Goal: Information Seeking & Learning: Learn about a topic

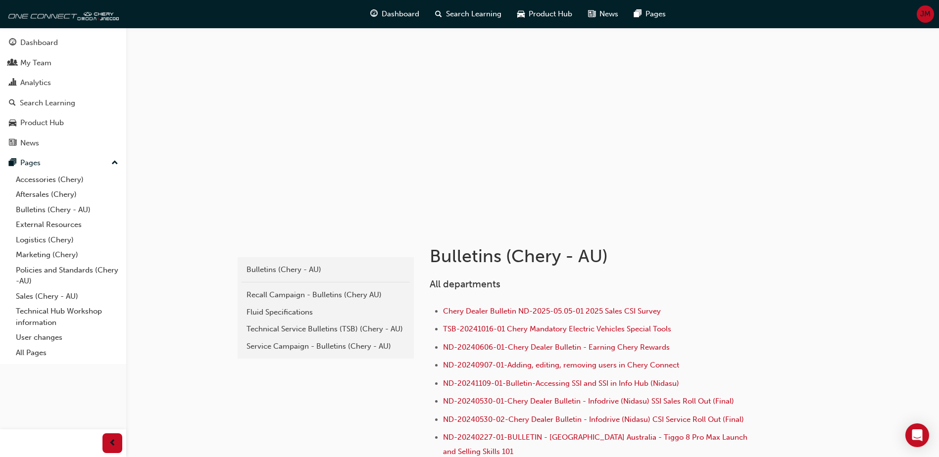
click at [267, 311] on div "Fluid Specifications" at bounding box center [326, 312] width 158 height 11
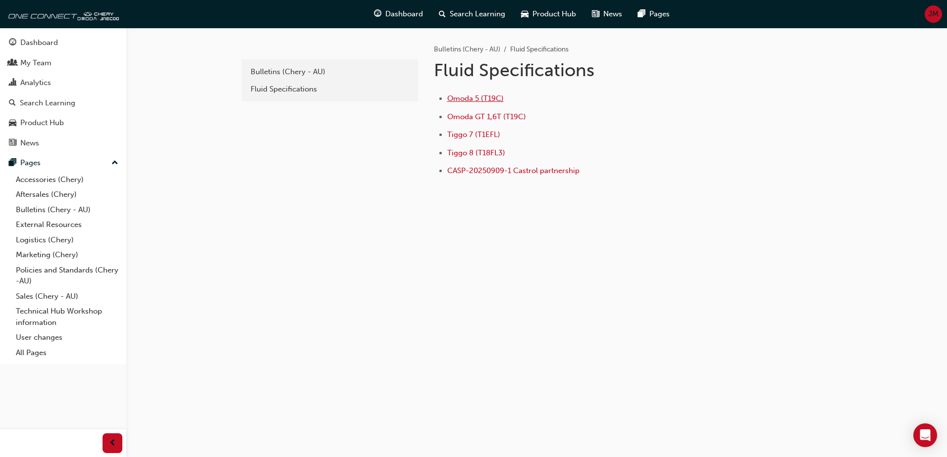
click at [486, 102] on span "Omoda 5 (T19C)" at bounding box center [475, 98] width 56 height 9
click at [10, 141] on span "news-icon" at bounding box center [12, 143] width 7 height 9
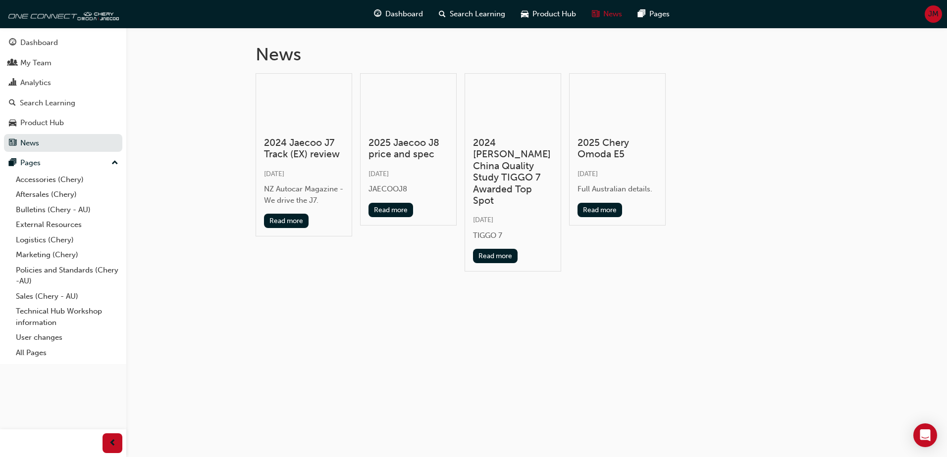
click at [606, 150] on h3 "2025 Chery Omoda E5" at bounding box center [617, 148] width 80 height 23
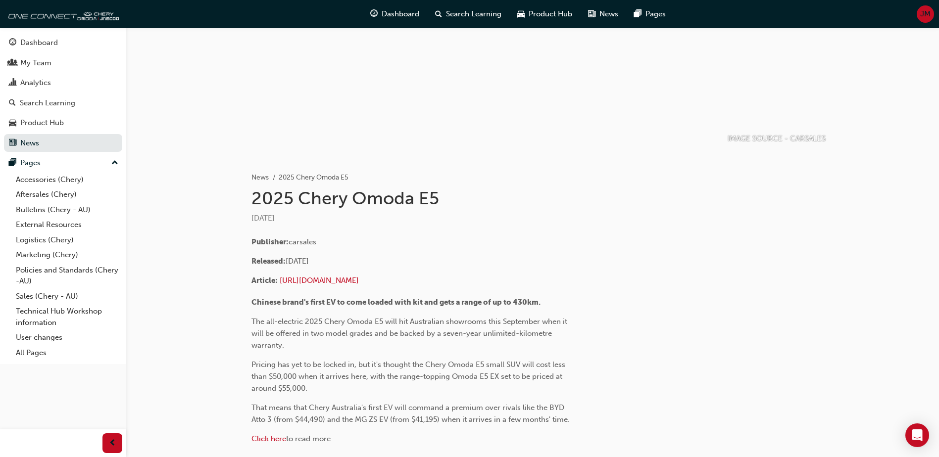
scroll to position [140, 0]
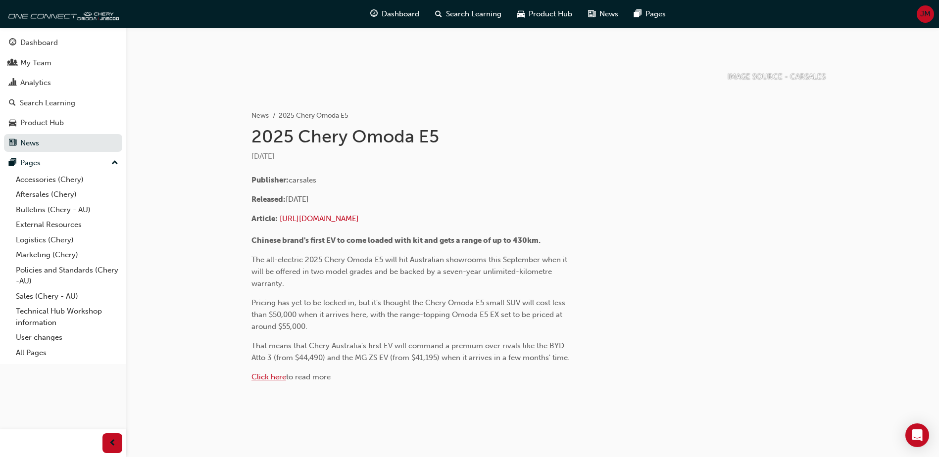
click at [270, 379] on span "Click here" at bounding box center [269, 377] width 35 height 9
